Goal: Information Seeking & Learning: Understand process/instructions

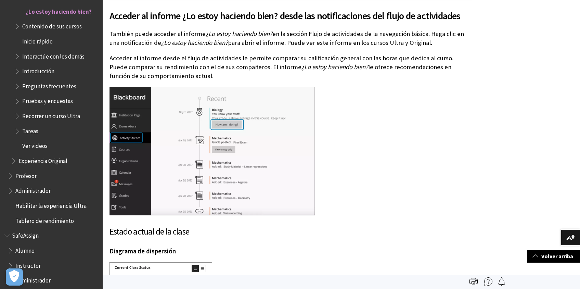
scroll to position [2113, 0]
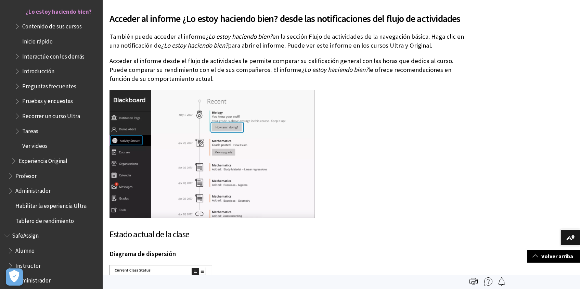
click at [58, 29] on span "Contenido de sus cursos" at bounding box center [52, 25] width 60 height 9
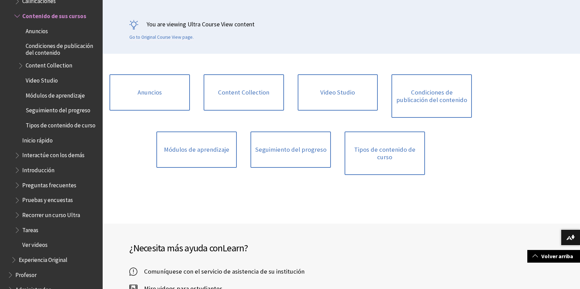
scroll to position [108, 0]
click at [283, 149] on link "Seguimiento del progreso" at bounding box center [291, 150] width 80 height 36
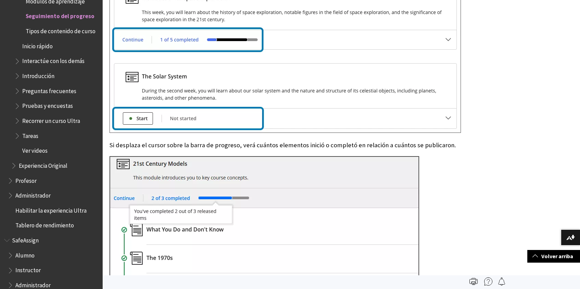
scroll to position [562, 0]
